Goal: Communication & Community: Answer question/provide support

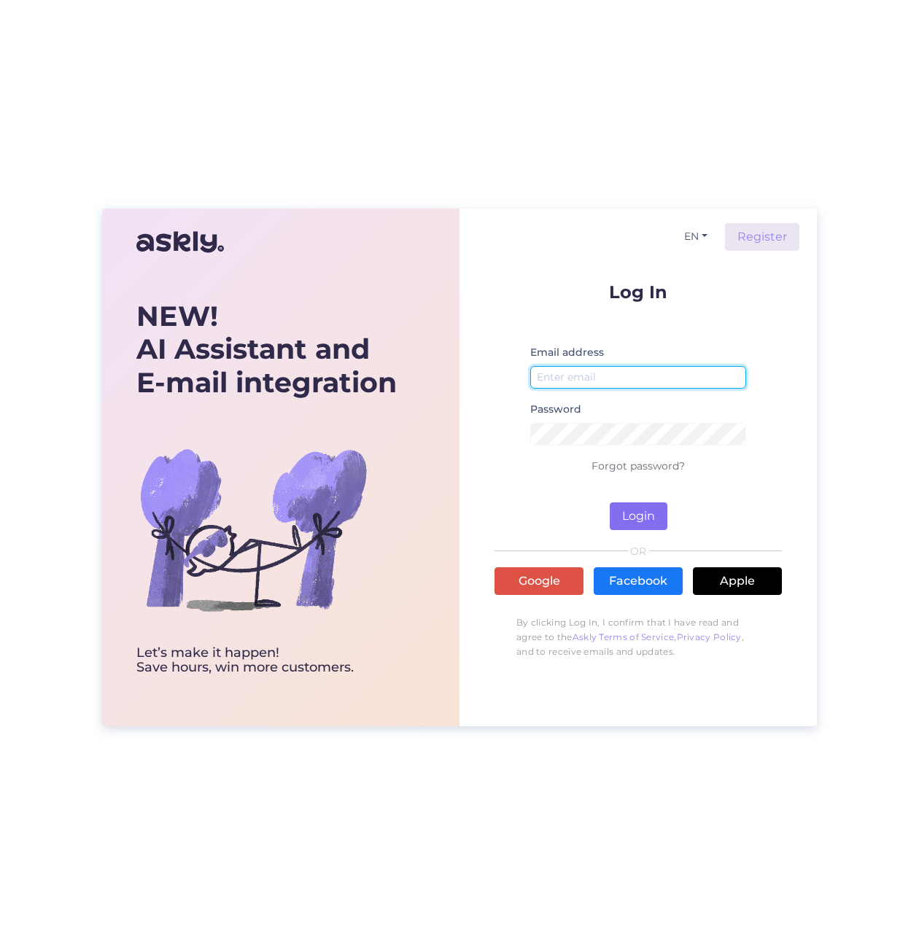
type input "[EMAIL_ADDRESS][DOMAIN_NAME]"
click at [643, 519] on button "Login" at bounding box center [639, 516] width 58 height 28
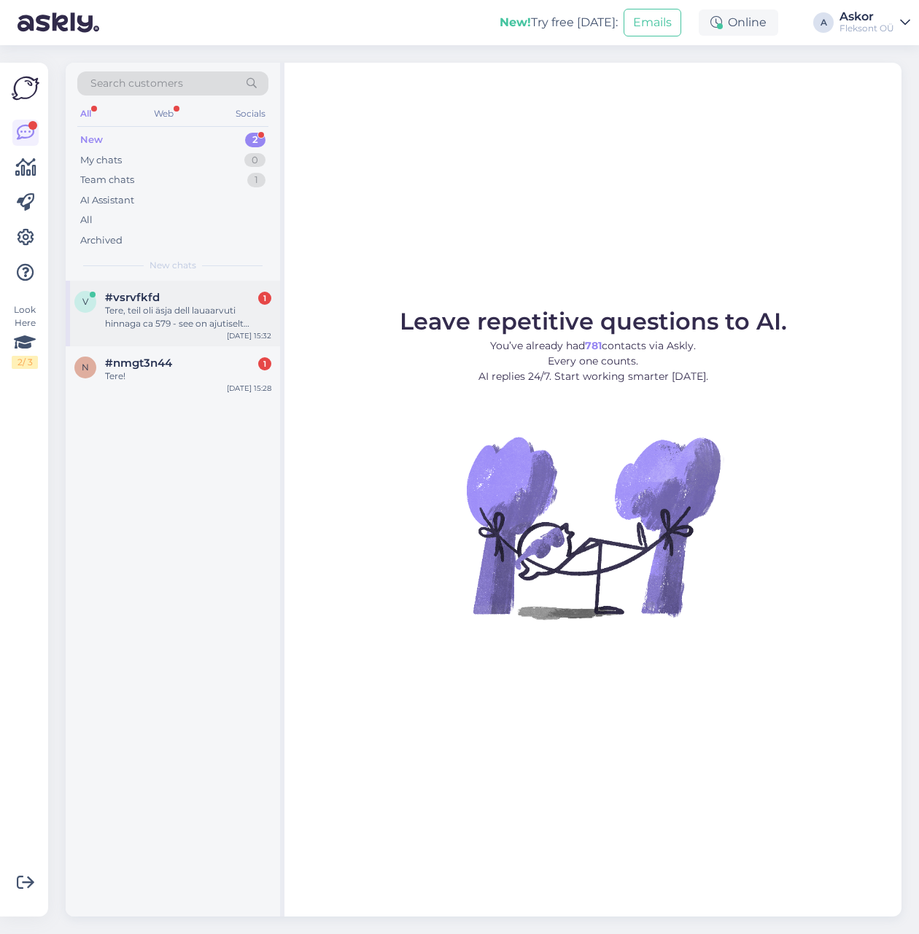
click at [123, 308] on div "Tere, teil oli äsja dell lauaarvuti hinnaga ca 579 - see on ajutiselt otsas?" at bounding box center [188, 317] width 166 height 26
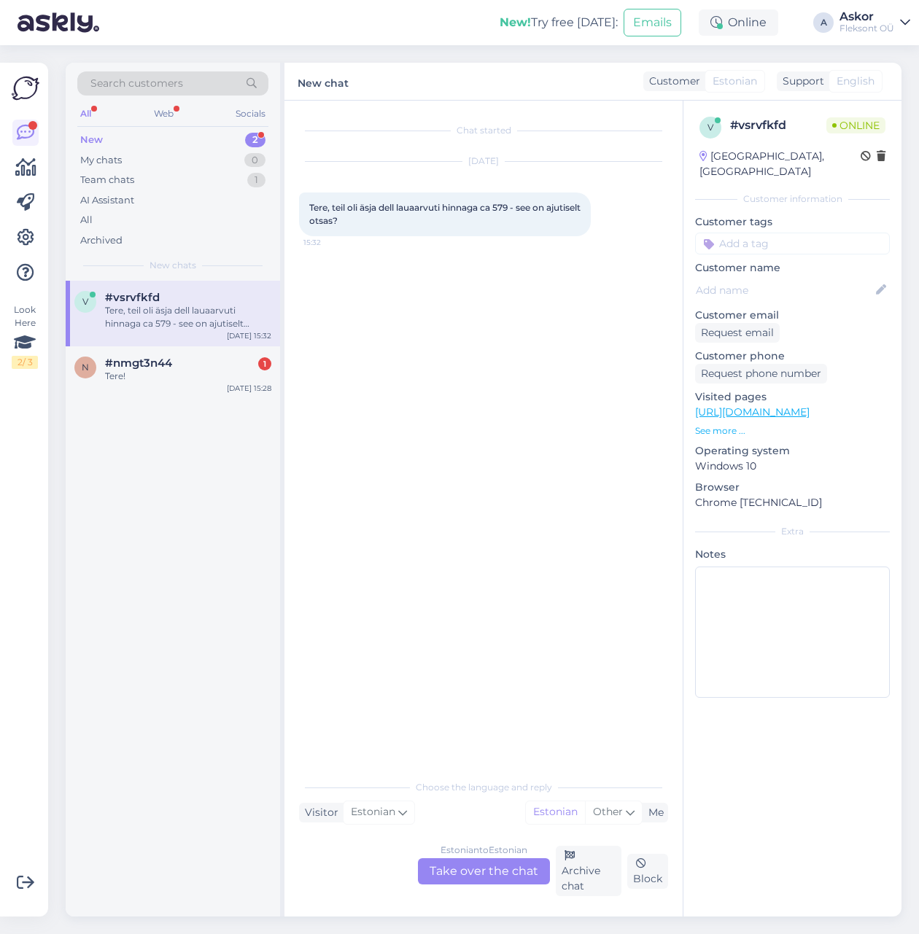
click at [723, 424] on p "See more ..." at bounding box center [792, 430] width 195 height 13
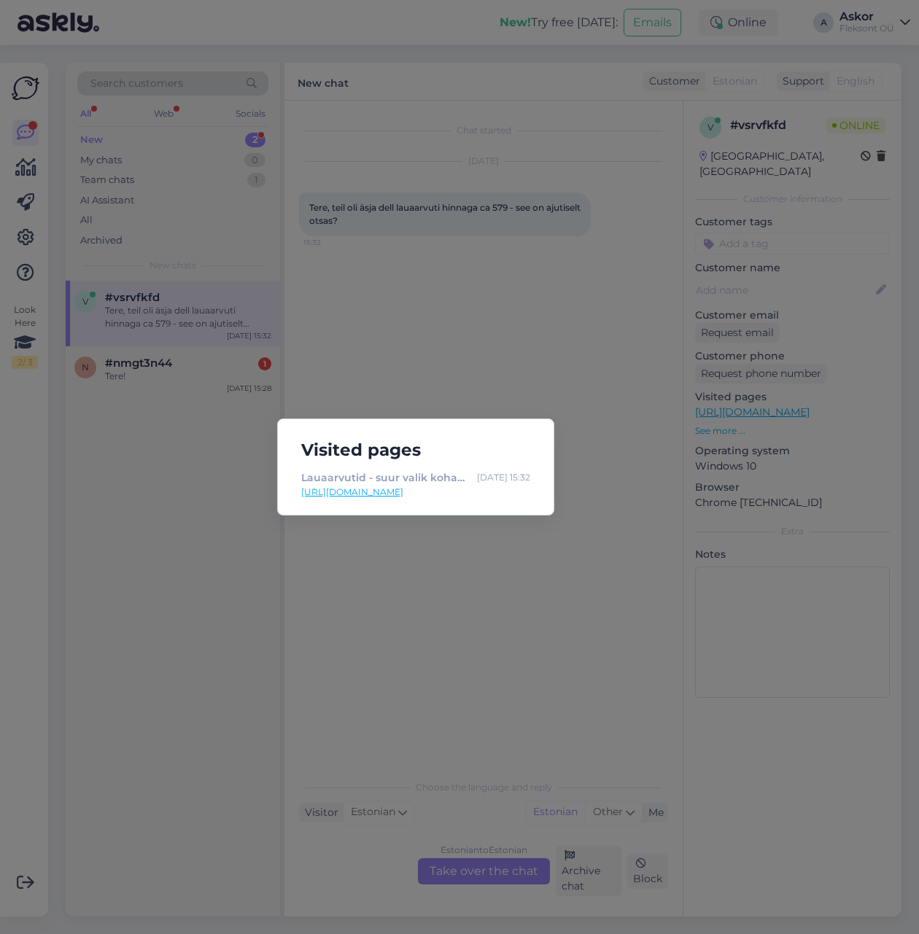
click at [381, 492] on link "[URL][DOMAIN_NAME]" at bounding box center [415, 492] width 229 height 13
click at [548, 366] on div "Visited pages Lauaarvutid - suur valik kohapeal - [DATE] 15:32 [URL][DOMAIN_NAM…" at bounding box center [459, 467] width 919 height 934
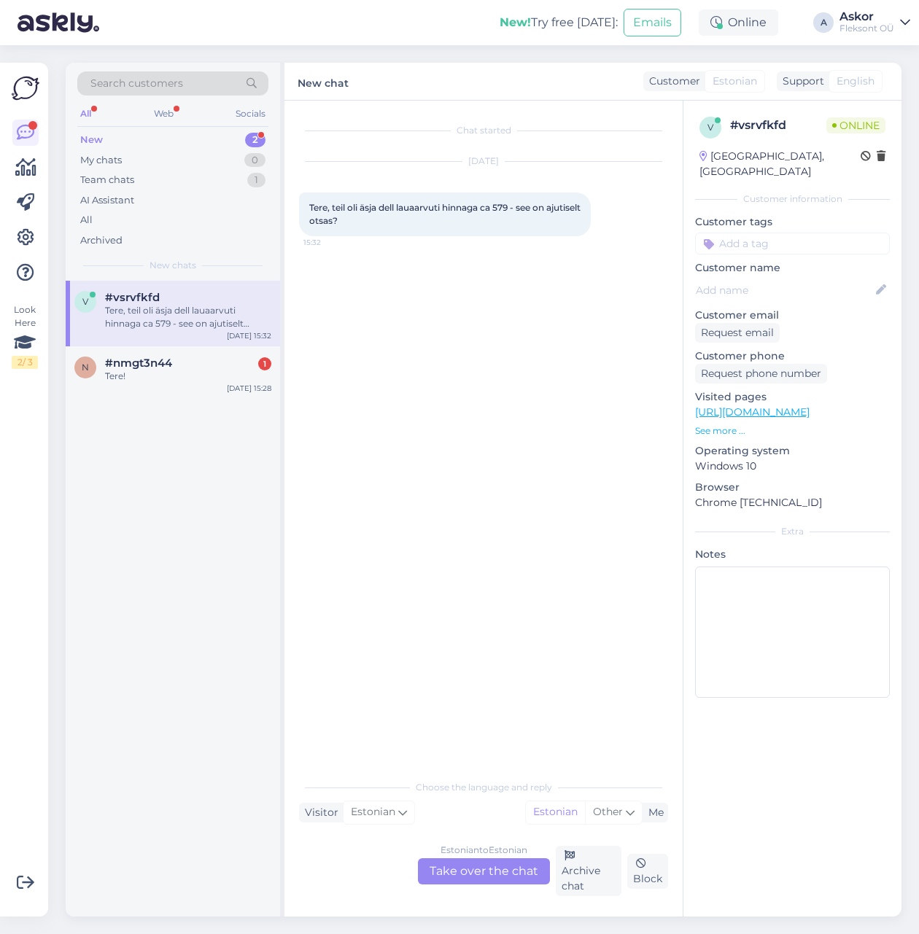
click at [742, 405] on link "[URL][DOMAIN_NAME]" at bounding box center [752, 411] width 114 height 13
click at [445, 884] on div "Estonian to Estonian Take over the chat" at bounding box center [484, 871] width 132 height 26
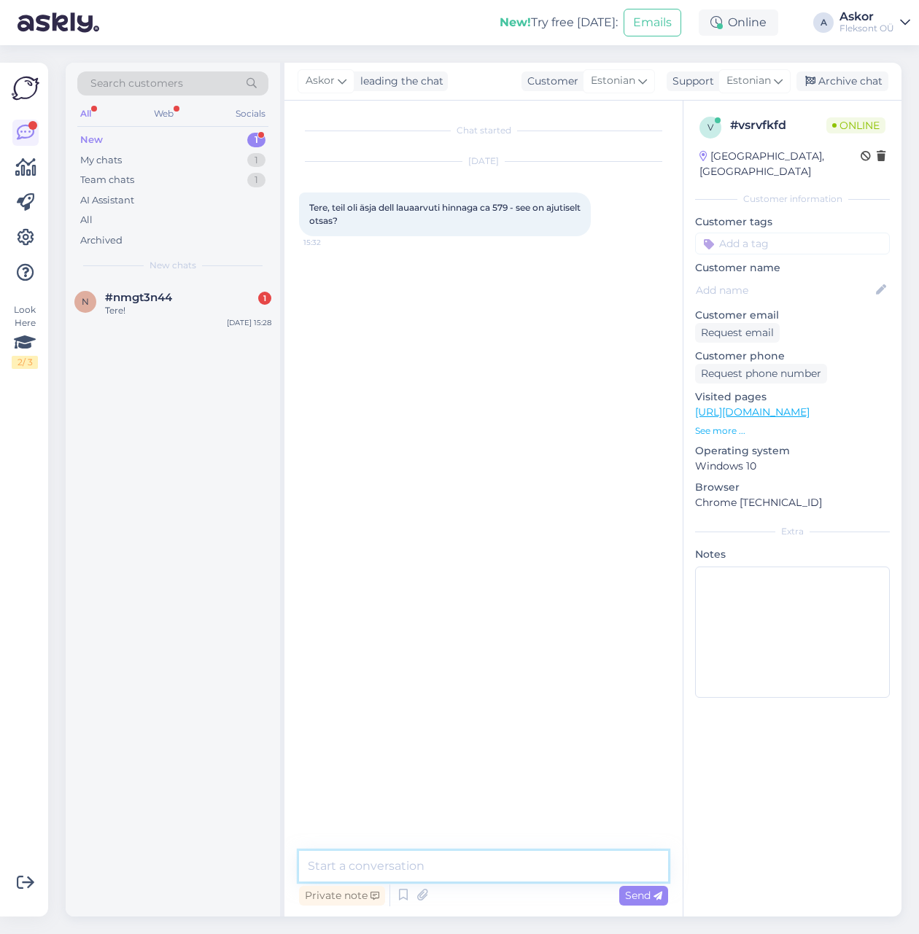
click at [454, 873] on textarea at bounding box center [483, 866] width 369 height 31
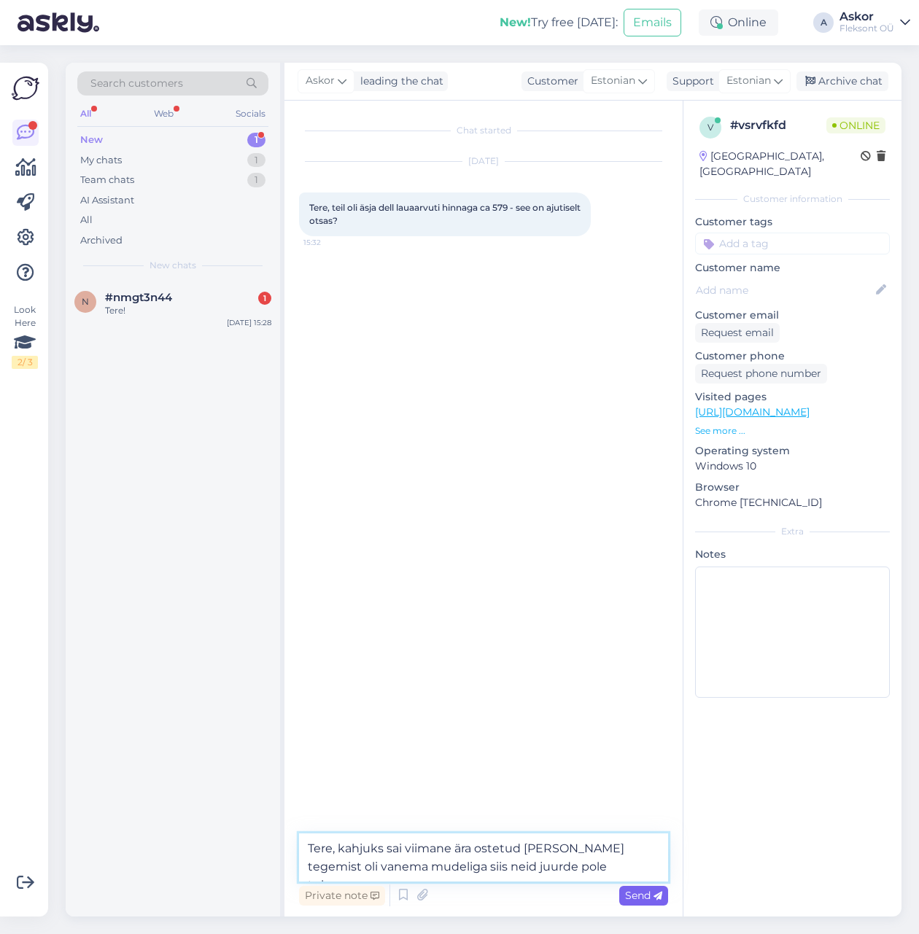
type textarea "Tere, kahjuks sai viimane ära ostetud [PERSON_NAME] tegemist oli vanema mudelig…"
click at [640, 898] on span "Send" at bounding box center [643, 895] width 37 height 13
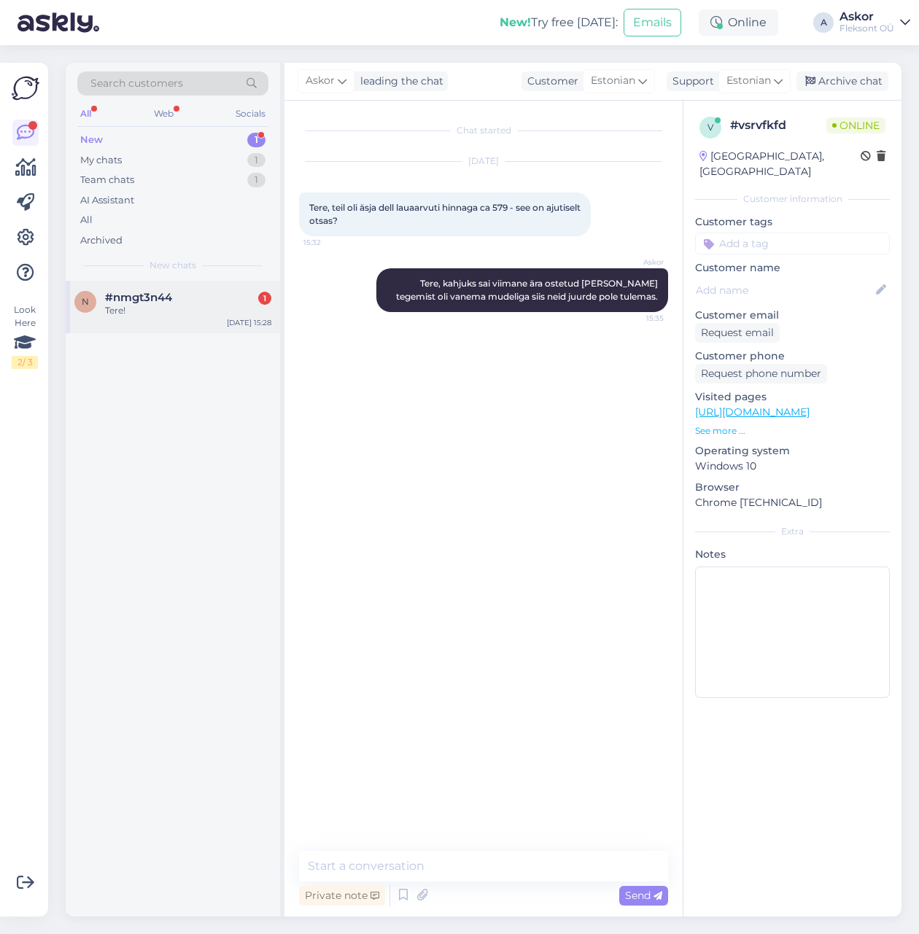
drag, startPoint x: 187, startPoint y: 314, endPoint x: 198, endPoint y: 319, distance: 11.8
click at [187, 314] on div "Tere!" at bounding box center [188, 310] width 166 height 13
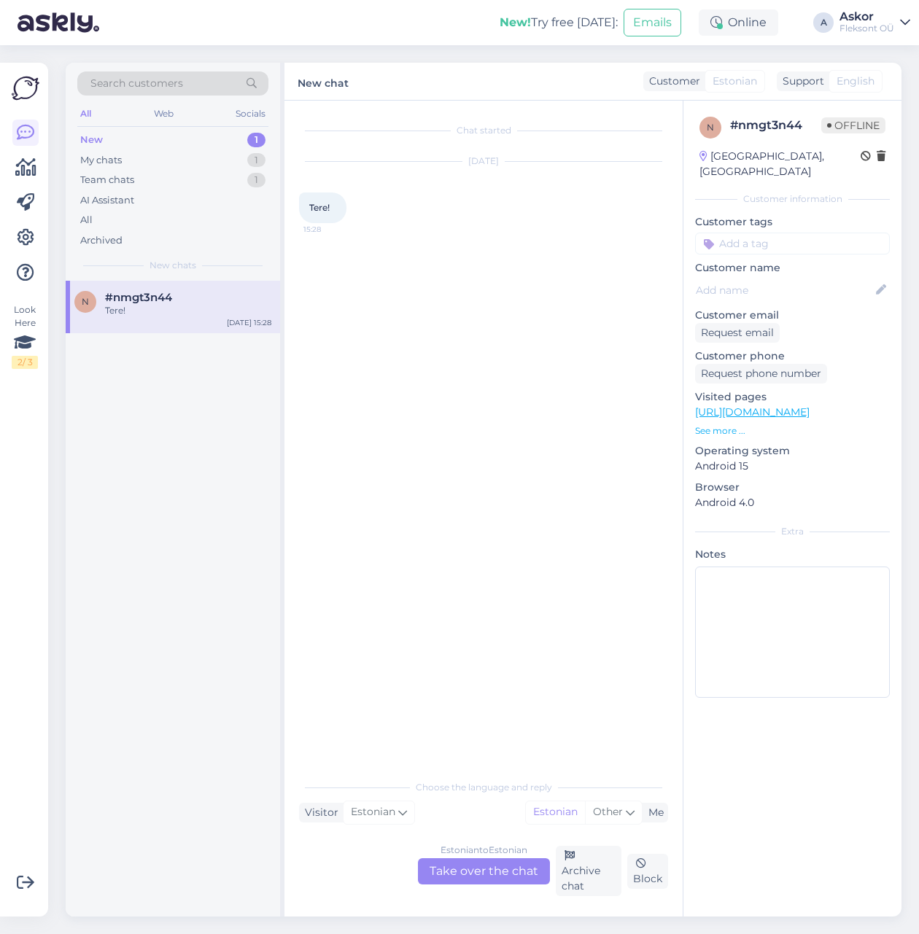
click at [505, 873] on div "Estonian to Estonian Take over the chat" at bounding box center [484, 871] width 132 height 26
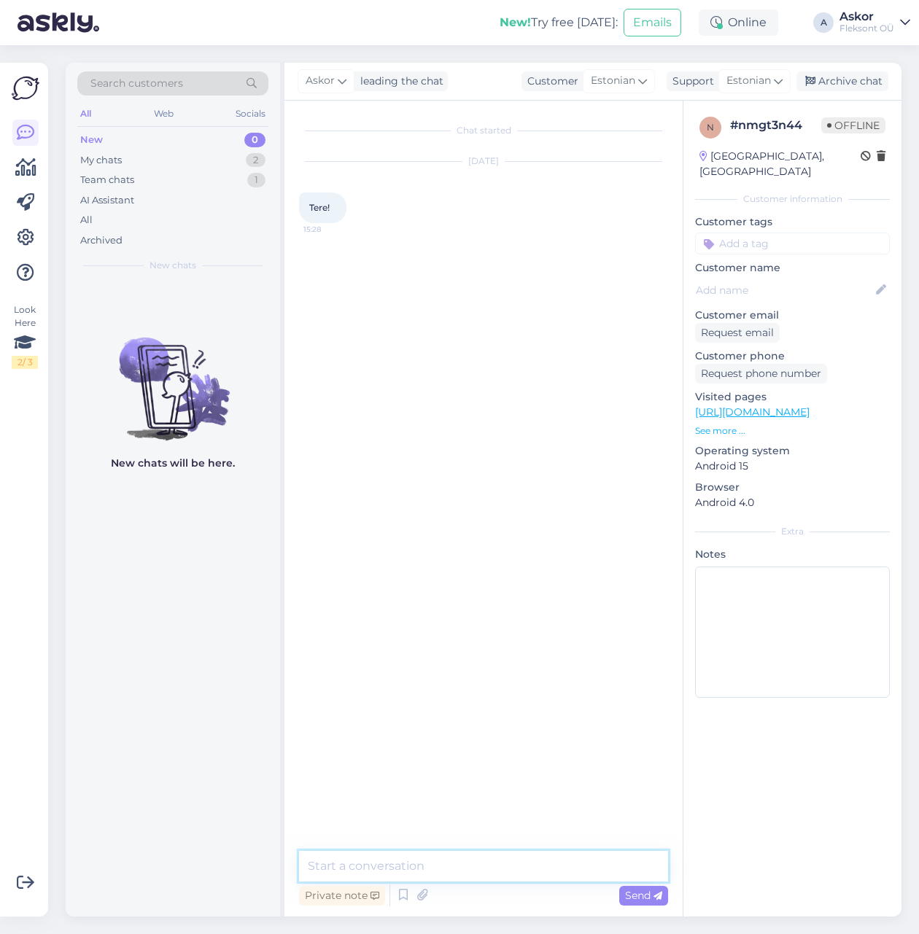
click at [439, 866] on textarea at bounding box center [483, 866] width 369 height 31
type textarea "Tere! Kuidas saame abiks olla?"
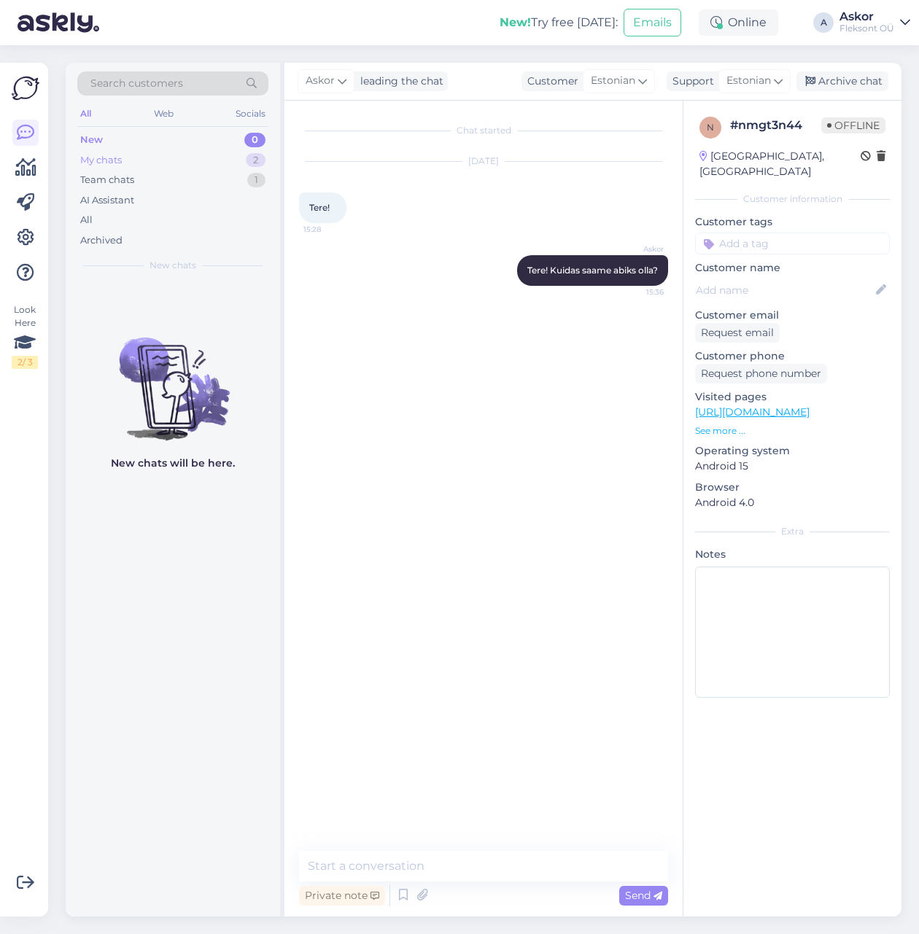
click at [155, 161] on div "My chats 2" at bounding box center [172, 160] width 191 height 20
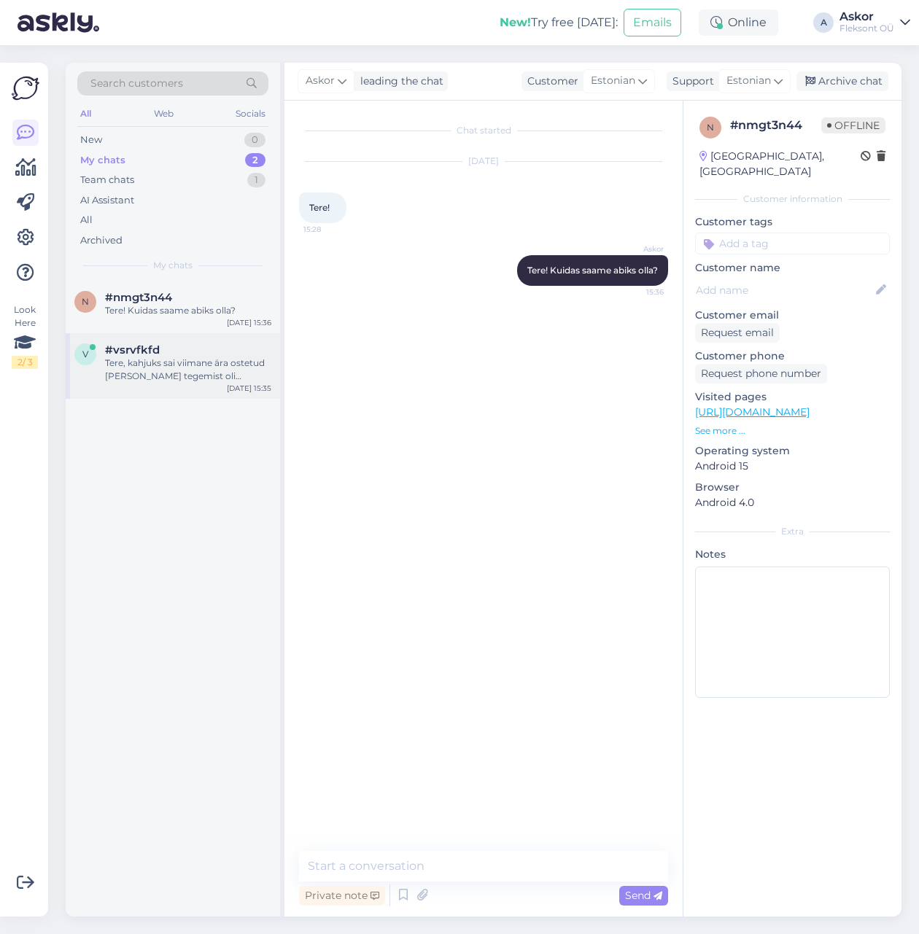
click at [166, 370] on div "Tere, kahjuks sai viimane ära ostetud [PERSON_NAME] tegemist oli vanema mudelig…" at bounding box center [188, 370] width 166 height 26
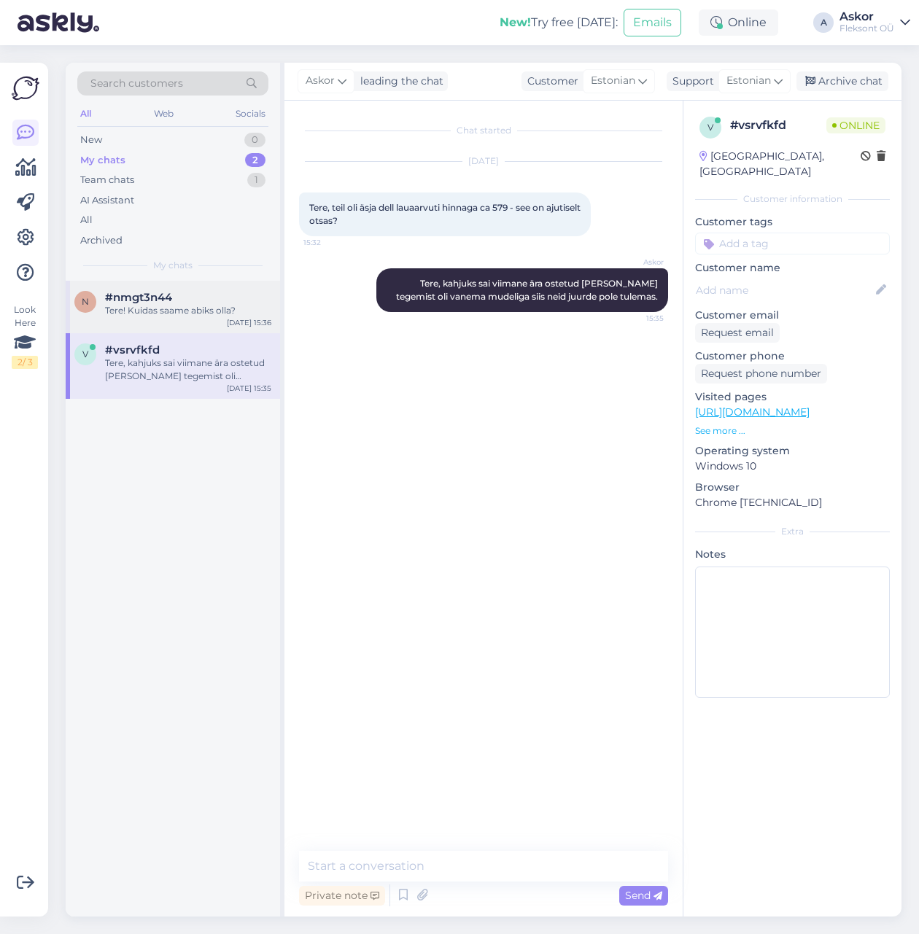
click at [190, 313] on div "Tere! Kuidas saame abiks olla?" at bounding box center [188, 310] width 166 height 13
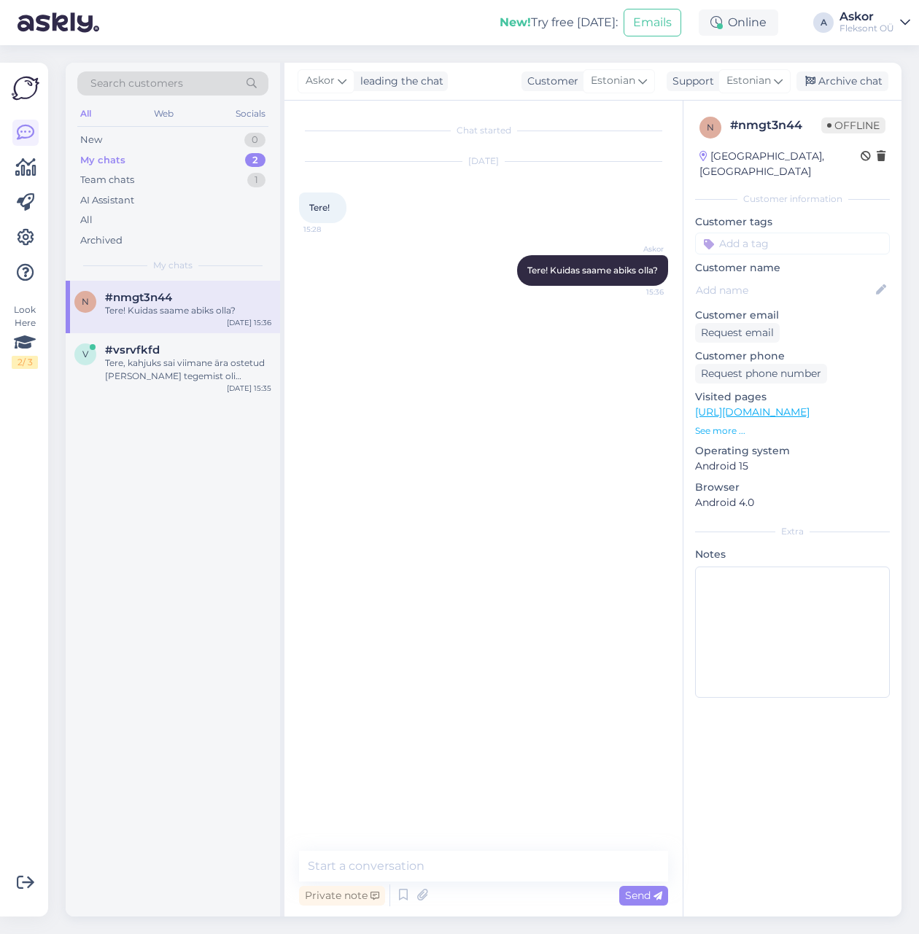
click at [724, 424] on p "See more ..." at bounding box center [792, 430] width 195 height 13
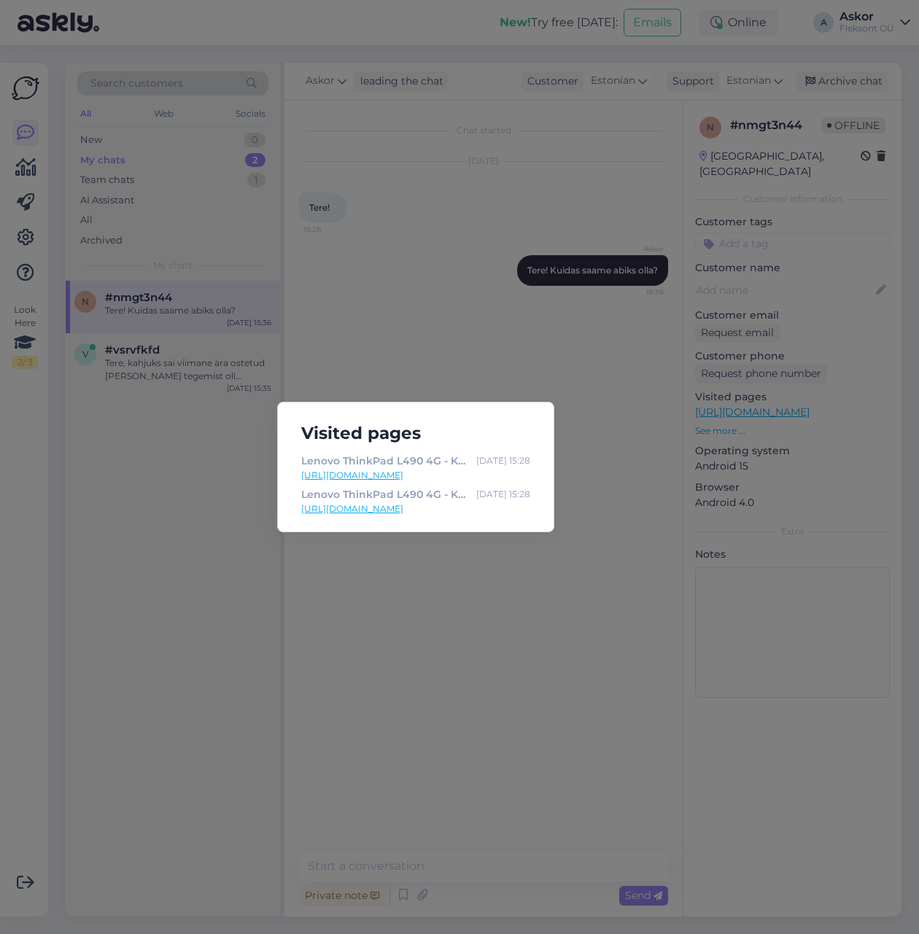
click at [456, 484] on div "Lenovo ThinkPad L490 4G - Kasutatud! - 275.00 [DATE] 15:28 [URL][DOMAIN_NAME] L…" at bounding box center [416, 486] width 252 height 67
click at [417, 478] on link "[URL][DOMAIN_NAME]" at bounding box center [415, 475] width 229 height 13
click at [633, 586] on div "Visited pages Lenovo ThinkPad L490 4G - Kasutatud! - 275.00 [DATE] 15:28 [URL][…" at bounding box center [459, 467] width 919 height 934
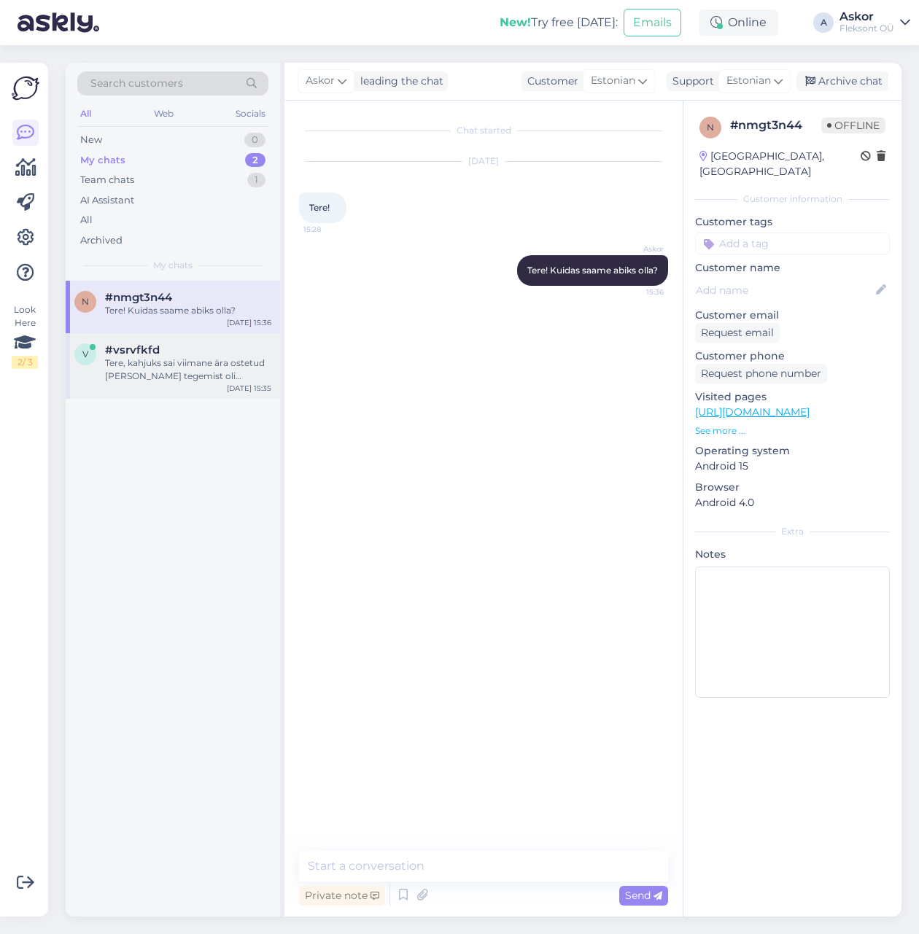
click at [191, 357] on div "Tere, kahjuks sai viimane ära ostetud [PERSON_NAME] tegemist oli vanema mudelig…" at bounding box center [188, 370] width 166 height 26
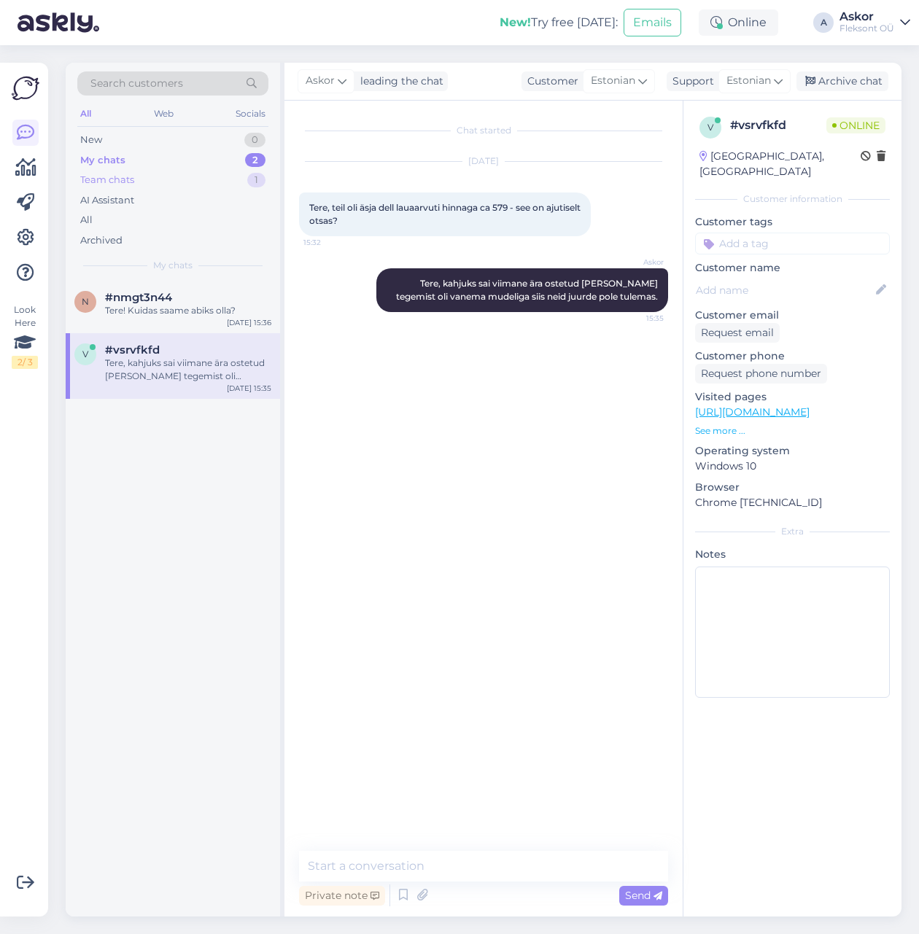
click at [151, 186] on div "Team chats 1" at bounding box center [172, 180] width 191 height 20
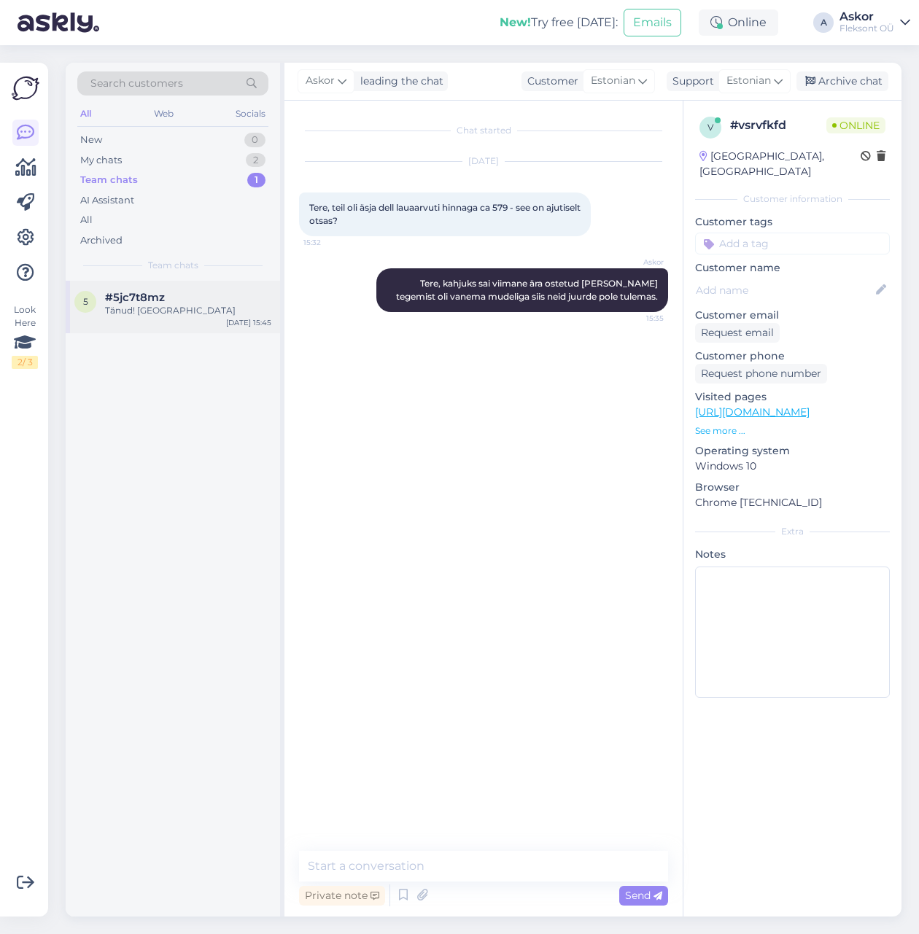
click at [163, 298] on span "#5jc7t8mz" at bounding box center [135, 297] width 60 height 13
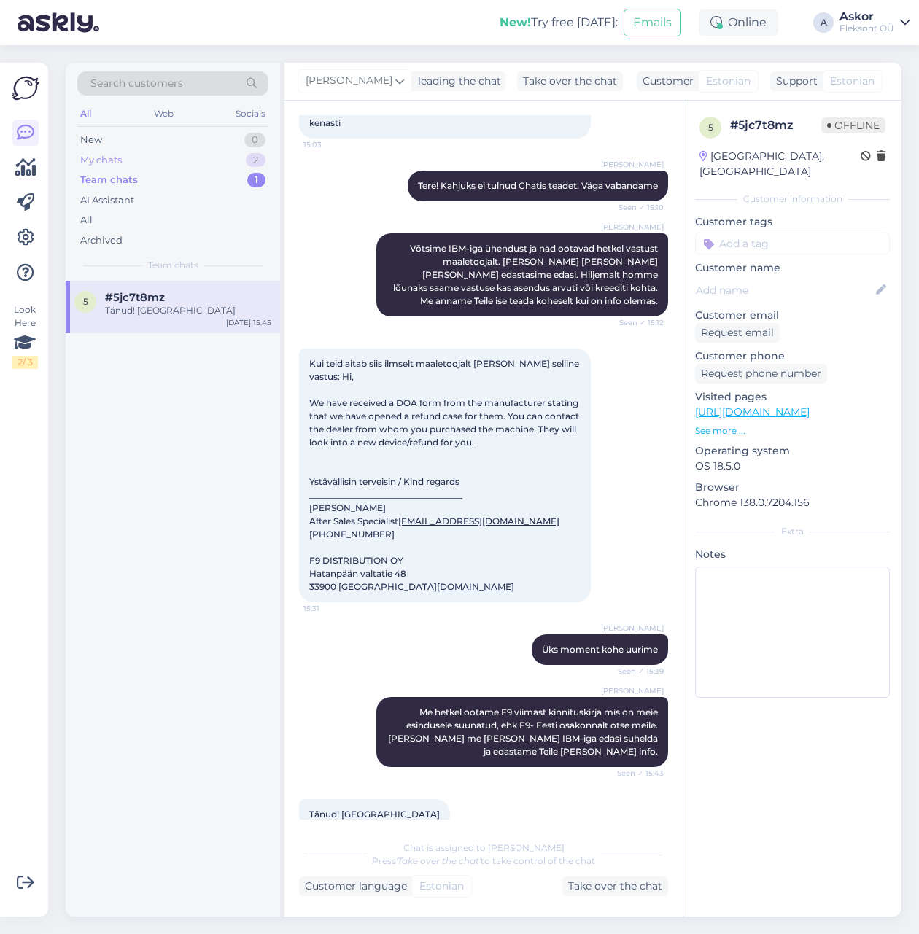
click at [177, 161] on div "My chats 2" at bounding box center [172, 160] width 191 height 20
drag, startPoint x: 166, startPoint y: 306, endPoint x: 178, endPoint y: 315, distance: 15.6
click at [166, 305] on div "Tere! Kuidas saame abiks olla?" at bounding box center [188, 310] width 166 height 13
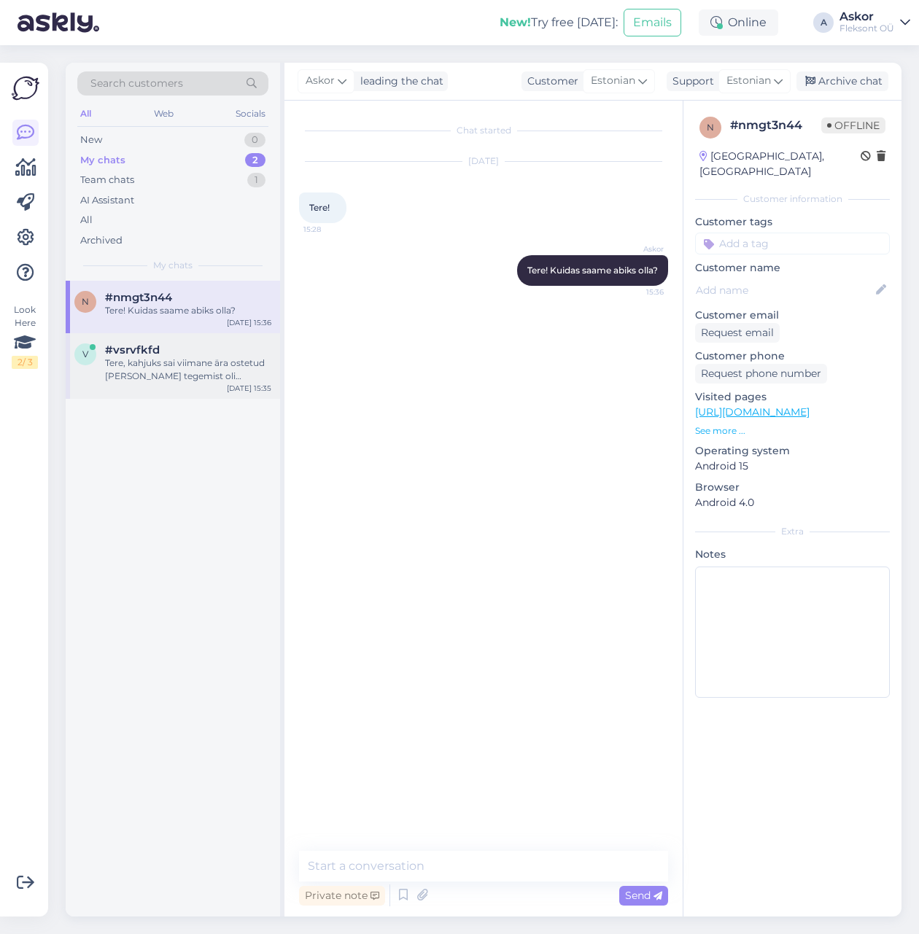
click at [185, 365] on div "Tere, kahjuks sai viimane ära ostetud [PERSON_NAME] tegemist oli vanema mudelig…" at bounding box center [188, 370] width 166 height 26
